Goal: Task Accomplishment & Management: Use online tool/utility

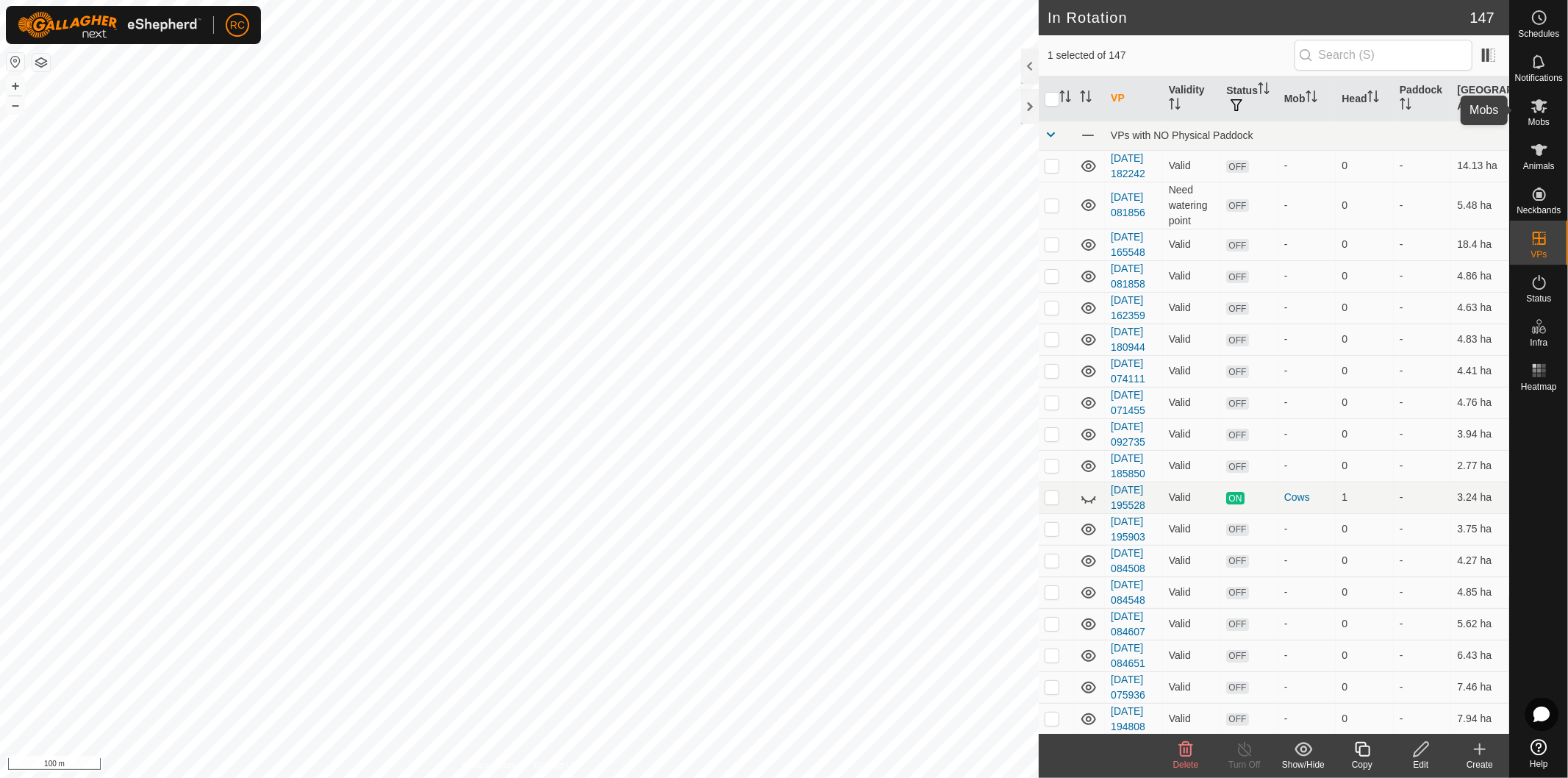
click at [1542, 107] on icon at bounding box center [1539, 105] width 17 height 17
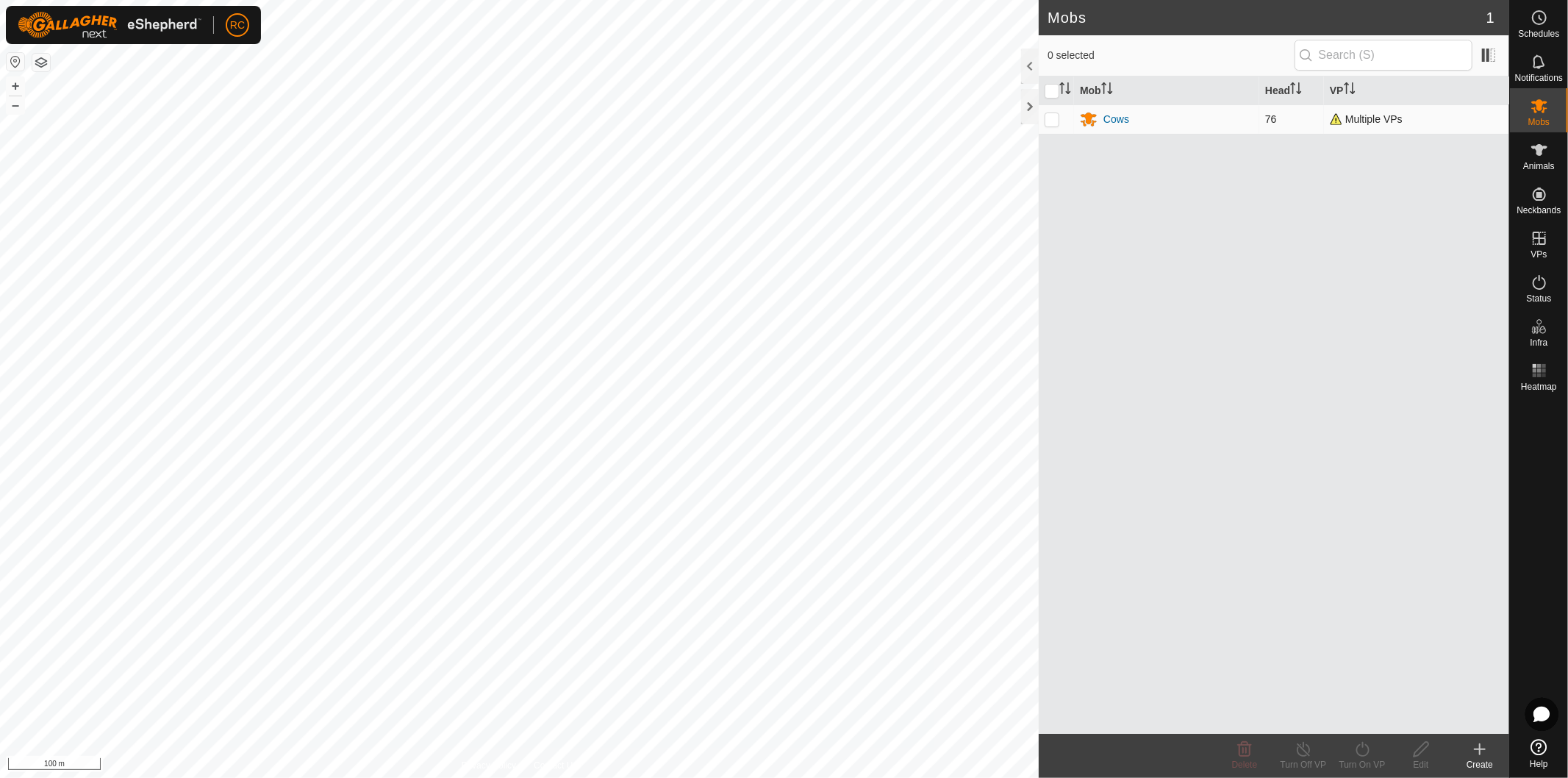
click at [1047, 123] on p-checkbox at bounding box center [1052, 119] width 15 height 12
checkbox input "true"
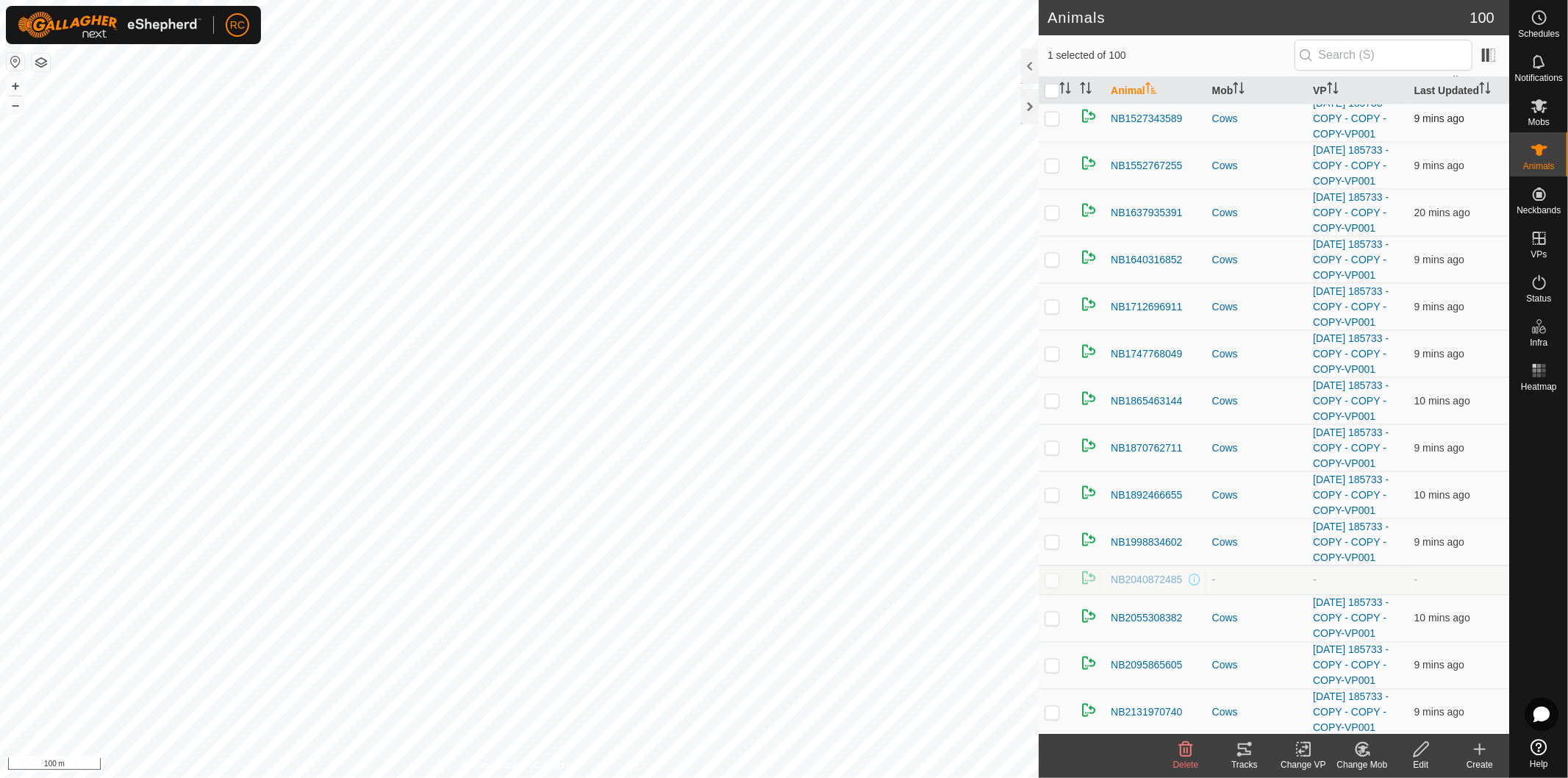
scroll to position [1797, 0]
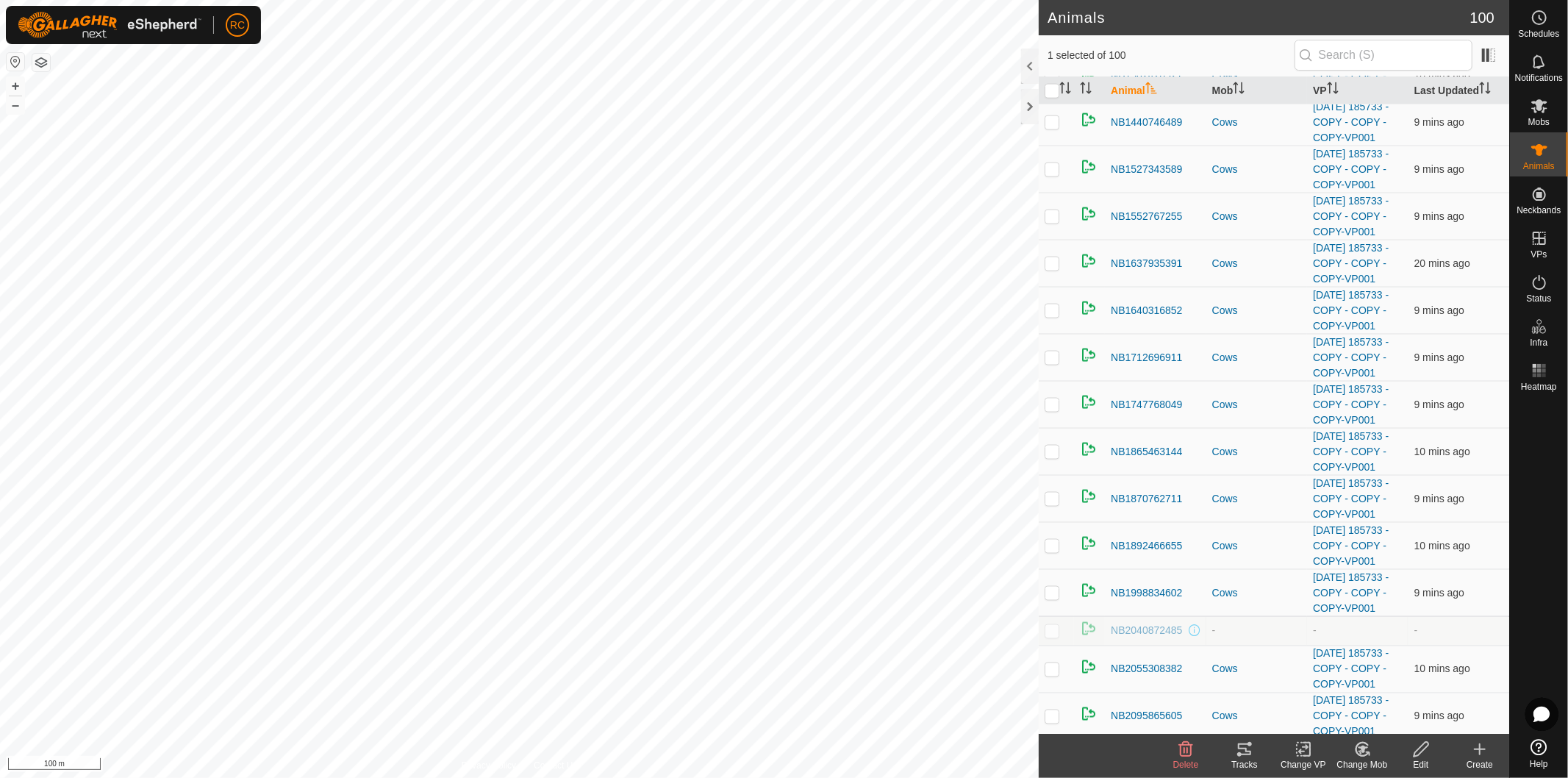
click at [1372, 770] on div "Change Mob" at bounding box center [1362, 765] width 58 height 13
click at [1390, 723] on link "Remove from Mob" at bounding box center [1406, 718] width 145 height 29
checkbox input "false"
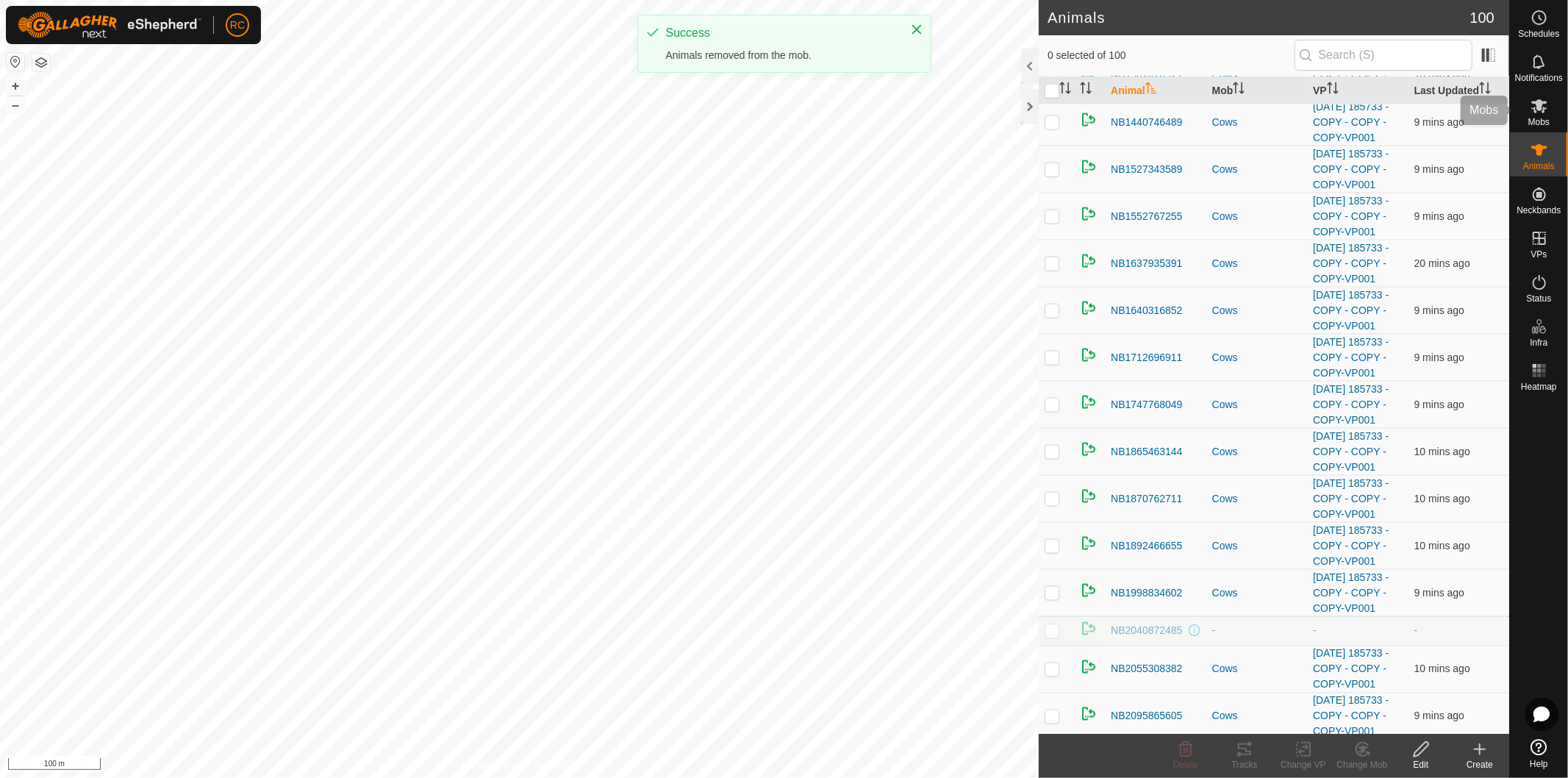
click at [1535, 111] on icon at bounding box center [1540, 106] width 16 height 14
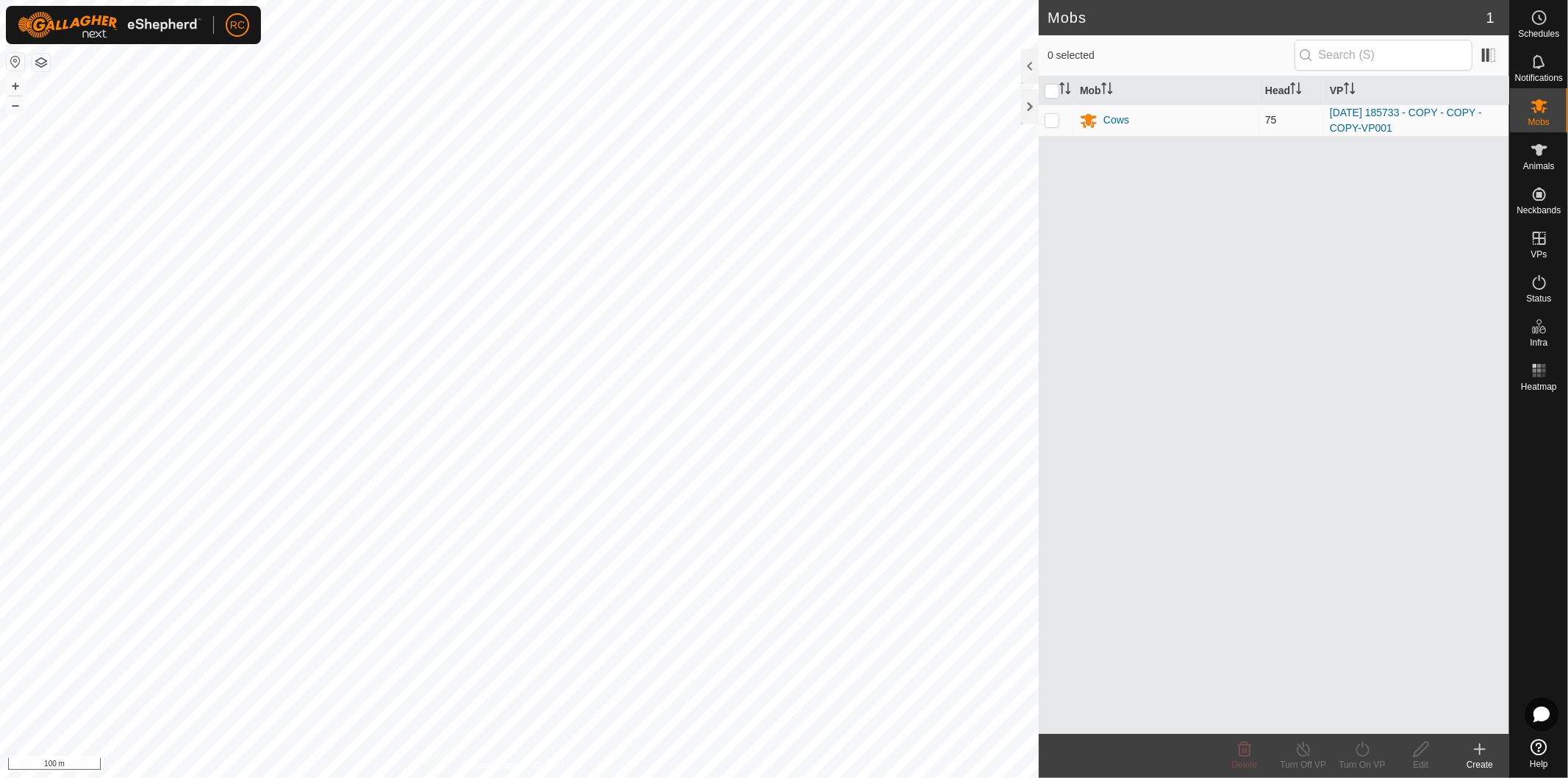
click at [1052, 118] on p-checkbox at bounding box center [1052, 120] width 15 height 12
checkbox input "true"
click at [1375, 760] on div "Turn On VP" at bounding box center [1362, 765] width 58 height 13
click at [1379, 719] on link "Now" at bounding box center [1406, 718] width 145 height 29
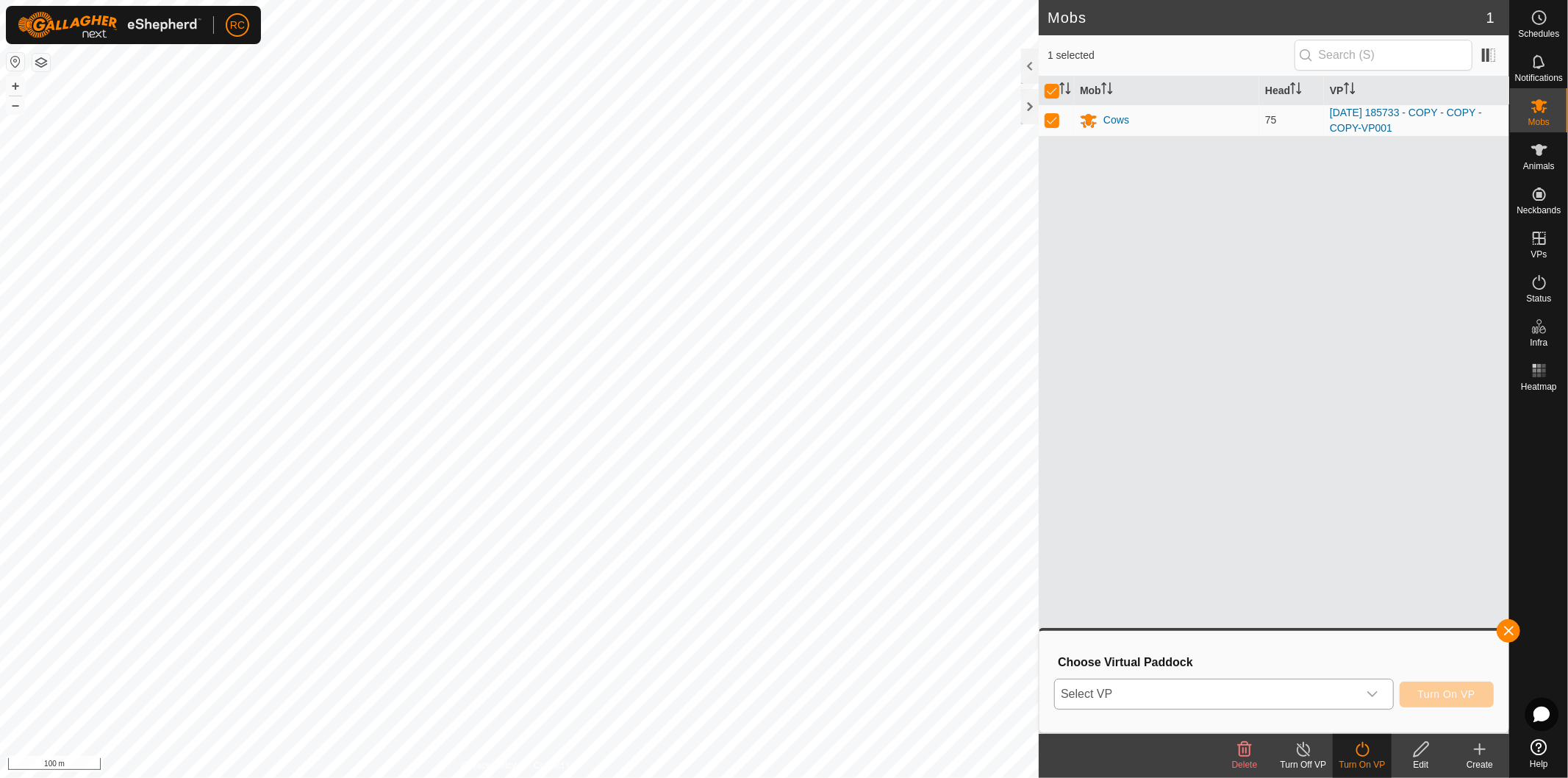
click at [1364, 696] on div "dropdown trigger" at bounding box center [1372, 694] width 29 height 29
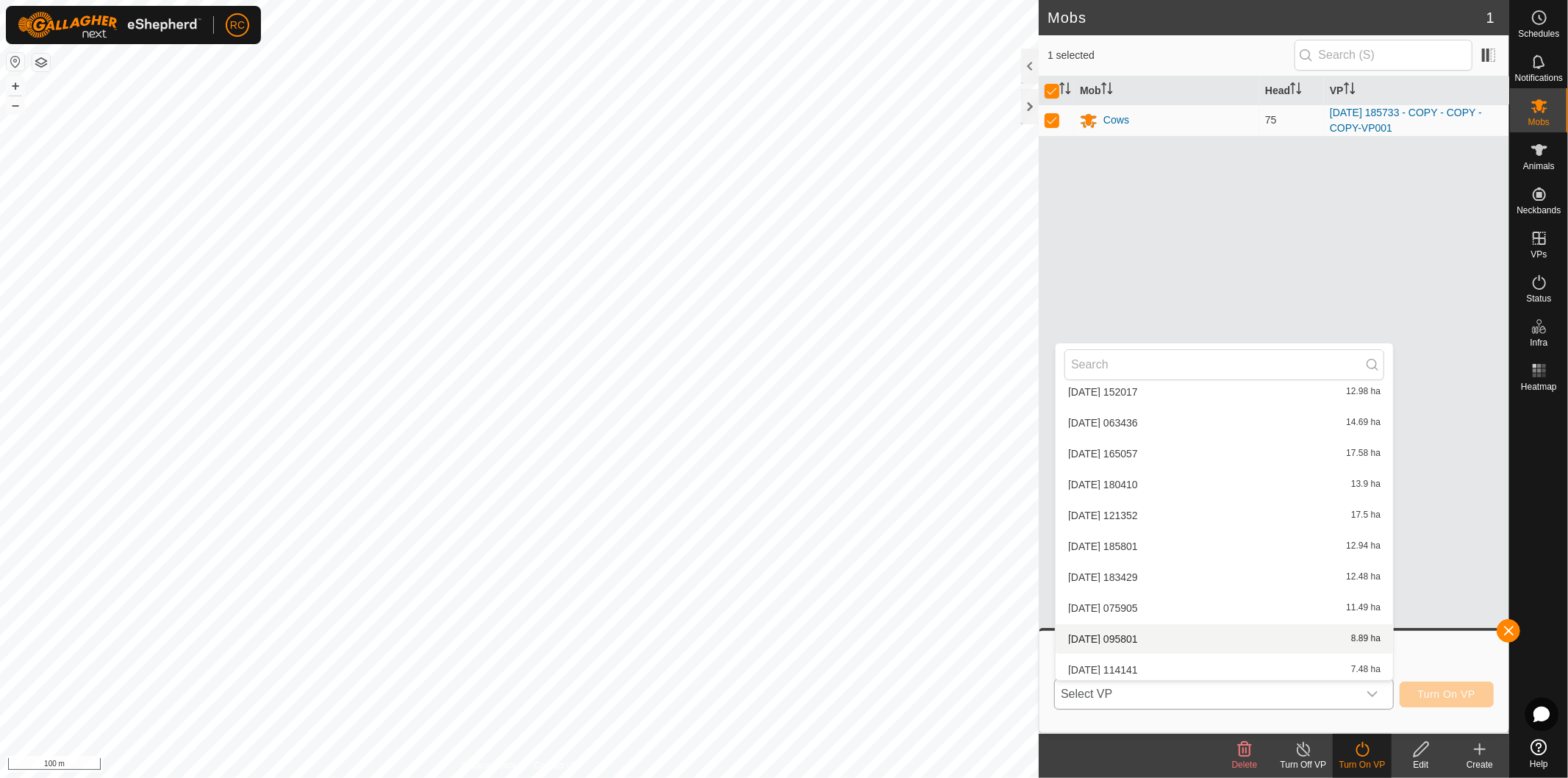
scroll to position [1241, 0]
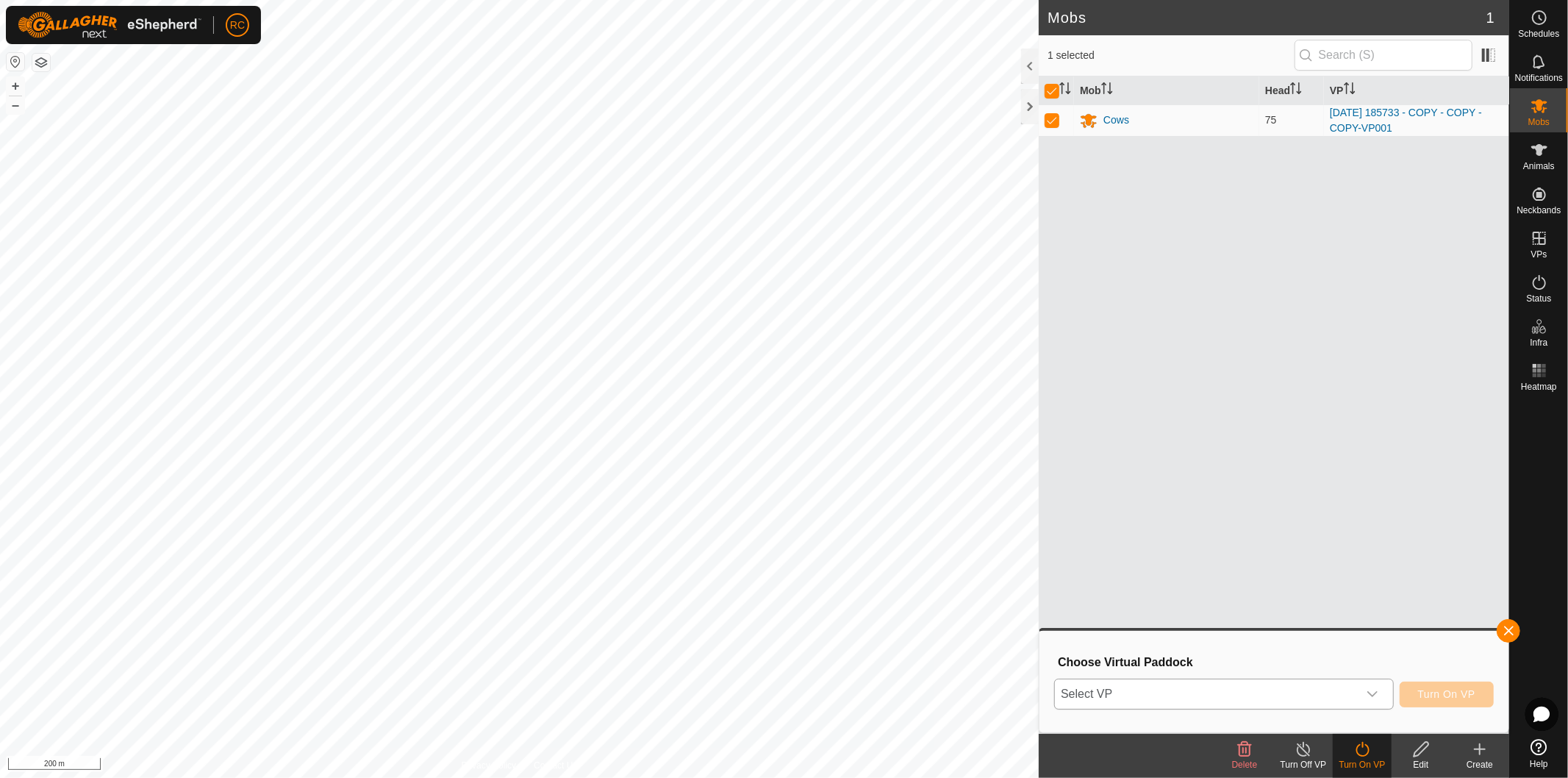
click at [1290, 700] on span "Select VP" at bounding box center [1207, 694] width 303 height 29
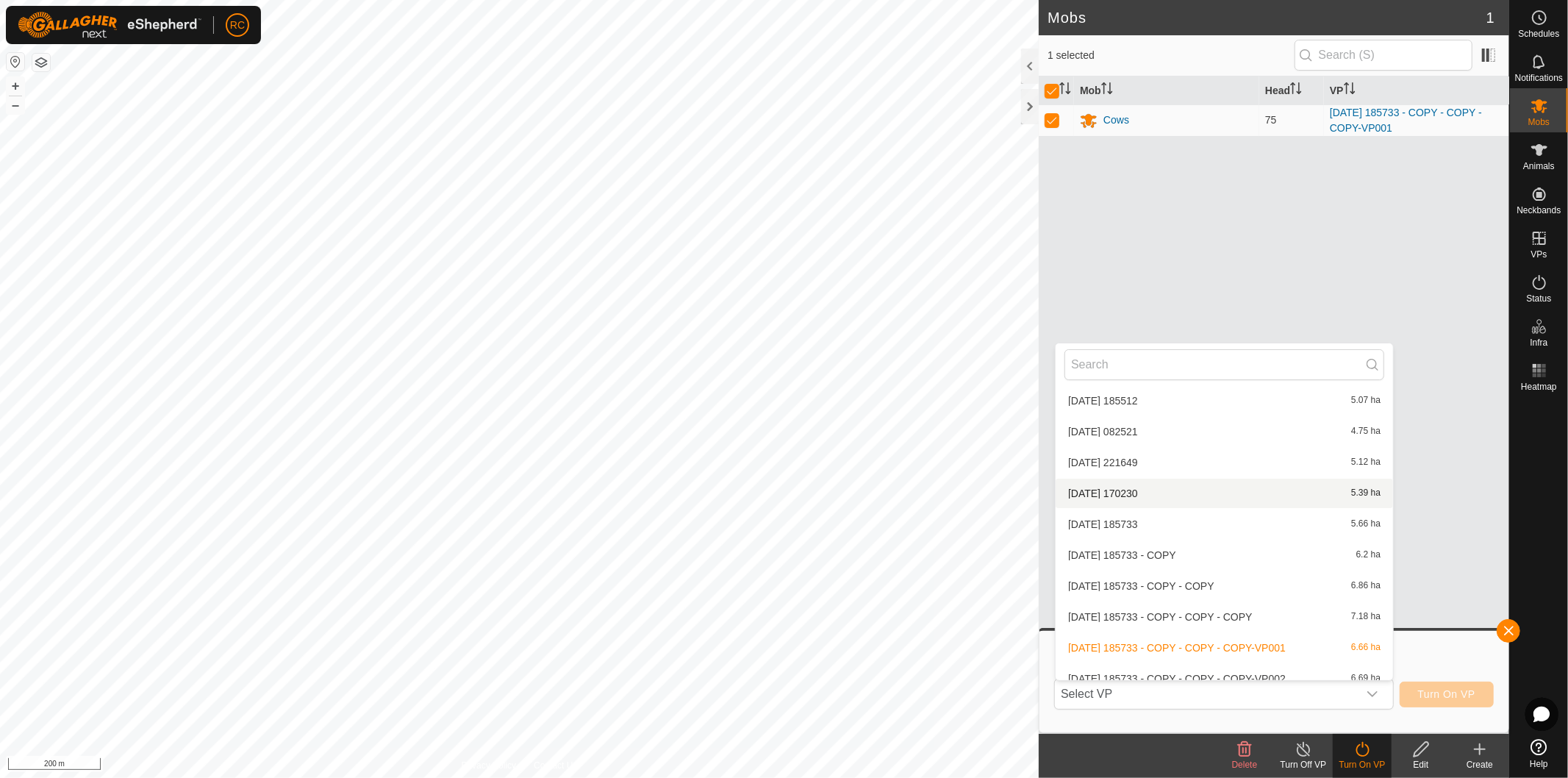
scroll to position [3300, 0]
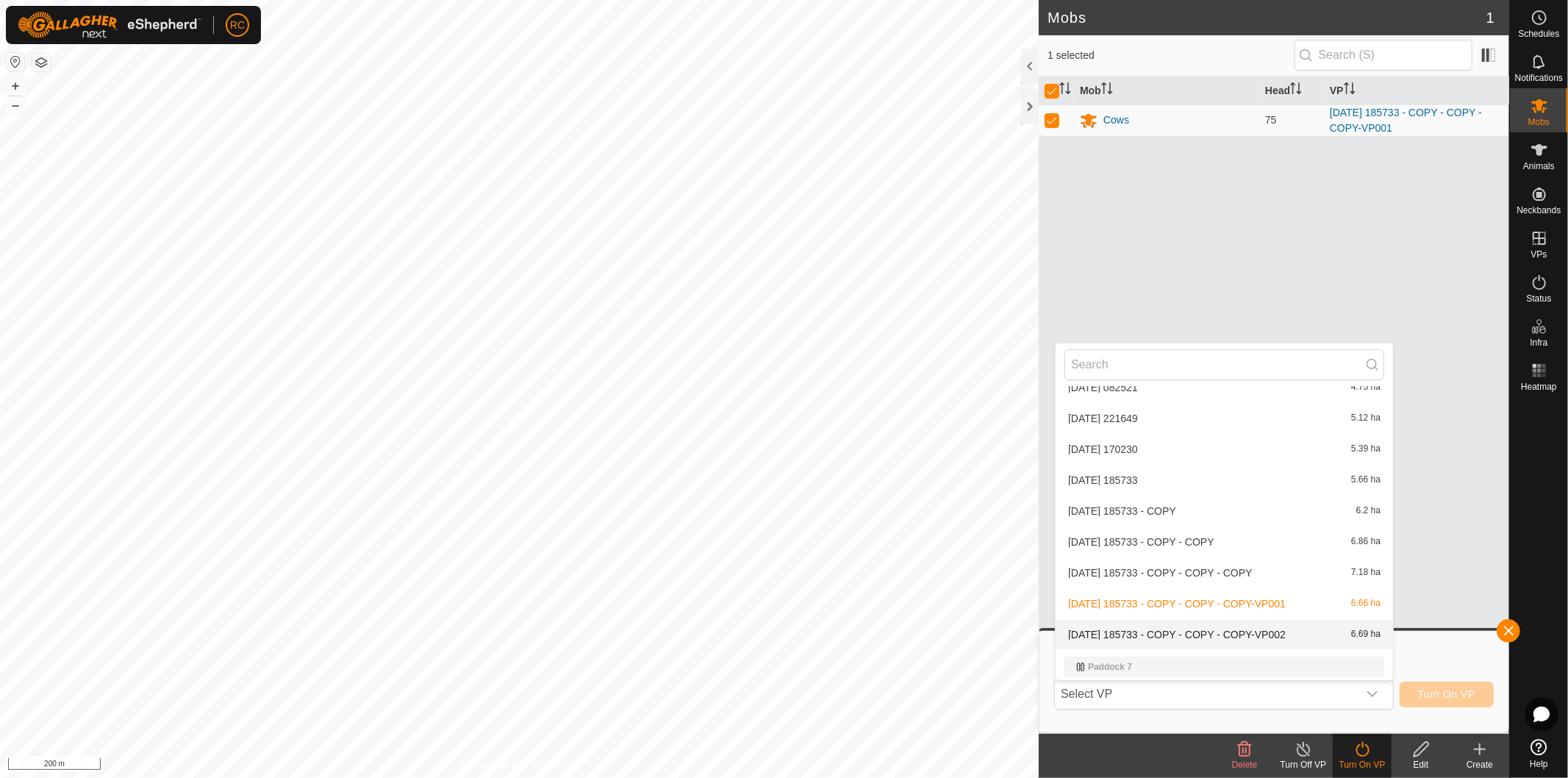
click at [1209, 627] on li "2025-08-11 185733 - COPY - COPY - COPY-VP002 6.69 ha" at bounding box center [1224, 634] width 337 height 29
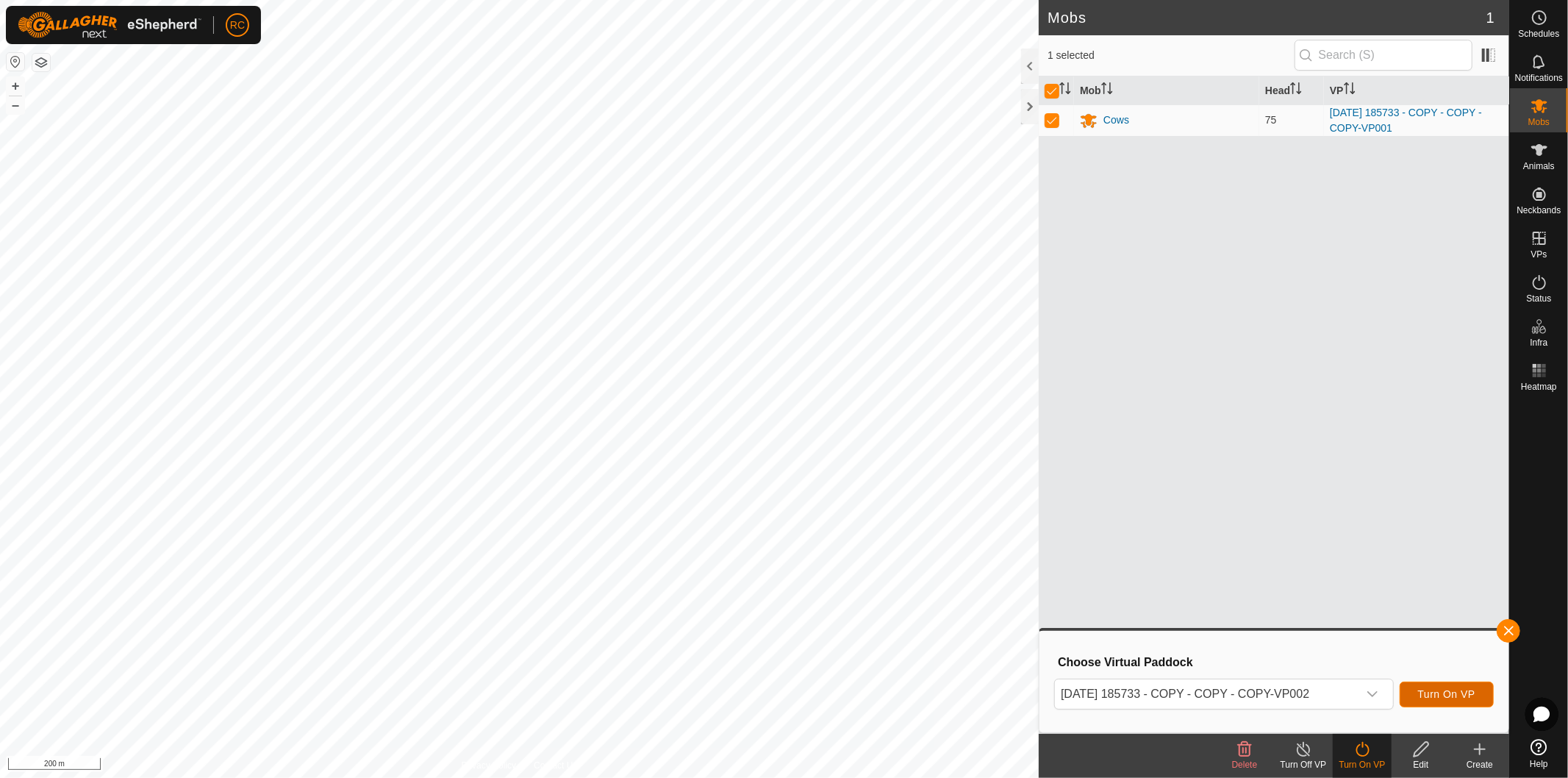
click at [1436, 691] on span "Turn On VP" at bounding box center [1446, 694] width 58 height 12
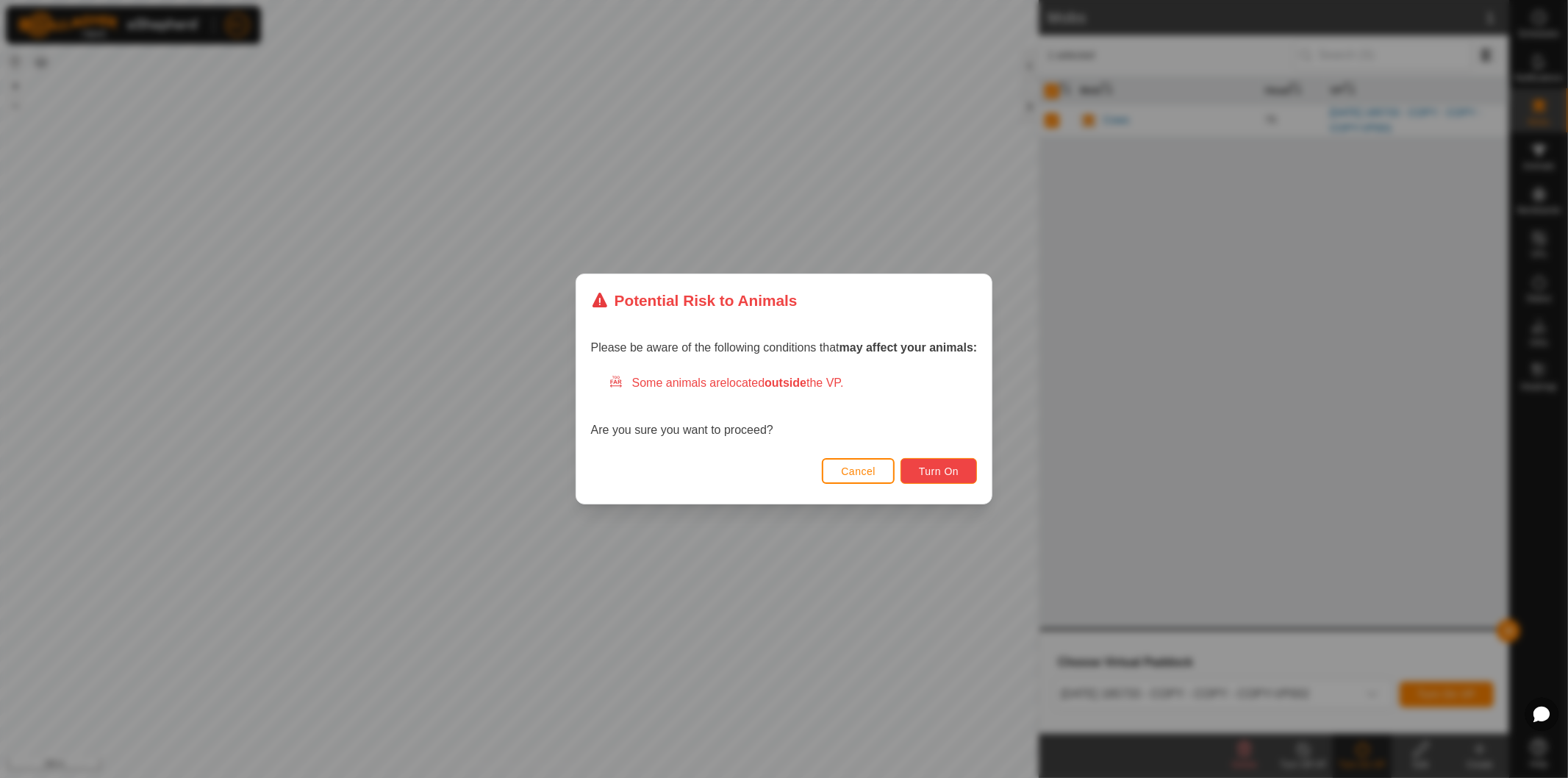
click at [969, 473] on button "Turn On" at bounding box center [939, 471] width 77 height 26
